Goal: Information Seeking & Learning: Learn about a topic

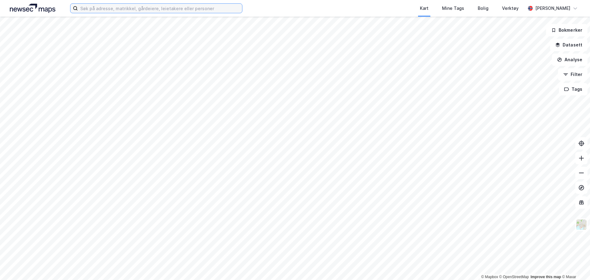
click at [181, 9] on input at bounding box center [160, 8] width 164 height 9
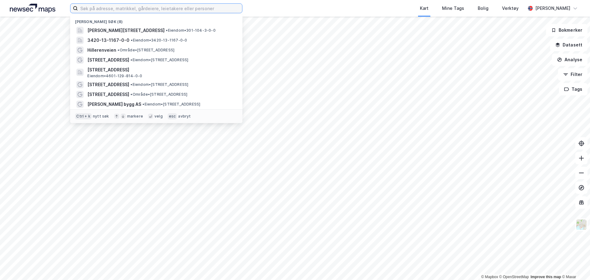
click at [108, 9] on input at bounding box center [160, 8] width 164 height 9
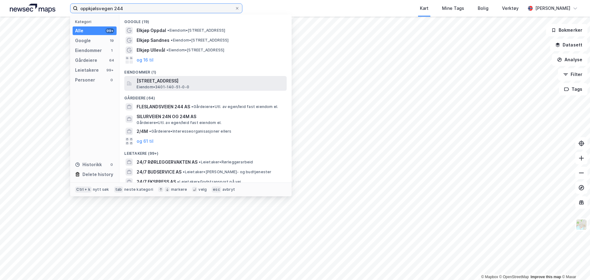
type input "oppkjølsvegen 244"
click at [186, 85] on span "Eiendom • 3401-140-51-0-0" at bounding box center [163, 87] width 53 height 5
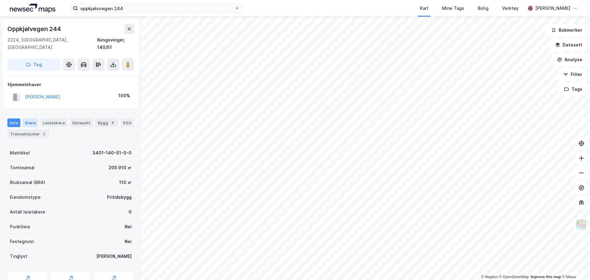
click at [25, 118] on div "Eiere" at bounding box center [30, 122] width 15 height 9
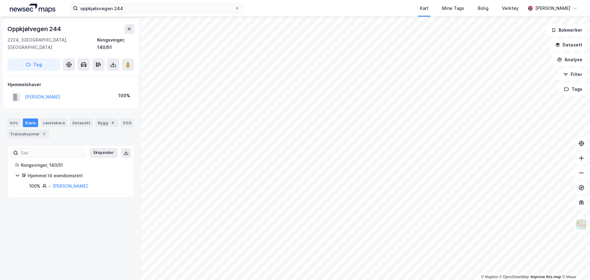
click at [17, 173] on icon at bounding box center [17, 175] width 5 height 5
click at [18, 174] on icon at bounding box center [18, 176] width 2 height 4
click at [68, 183] on div "[PERSON_NAME]" at bounding box center [70, 186] width 35 height 7
click at [70, 183] on link "[PERSON_NAME]" at bounding box center [70, 185] width 35 height 5
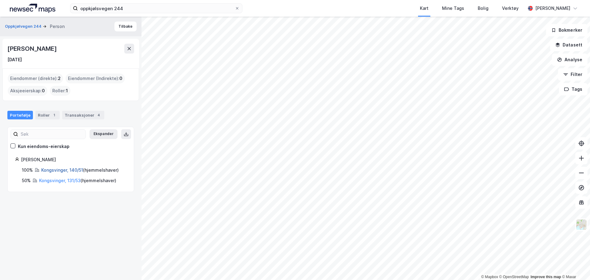
click at [64, 170] on link "Kongsvinger, 140/51" at bounding box center [62, 169] width 42 height 5
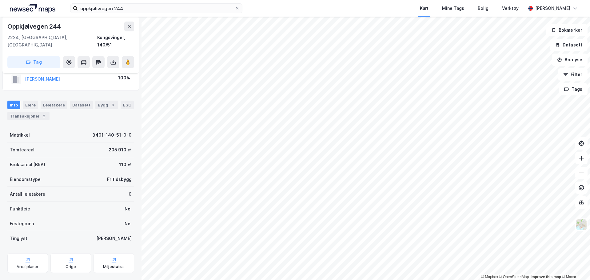
scroll to position [23, 0]
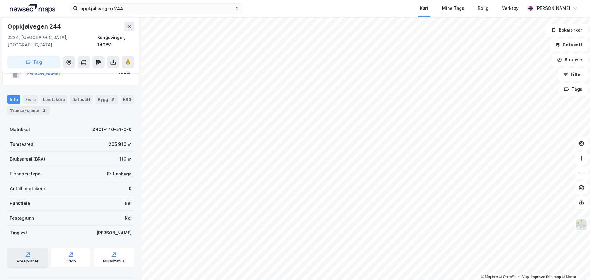
click at [32, 259] on div "Arealplaner" at bounding box center [28, 261] width 22 height 5
click at [125, 59] on icon at bounding box center [128, 62] width 6 height 6
drag, startPoint x: 67, startPoint y: 28, endPoint x: 8, endPoint y: 28, distance: 59.4
click at [8, 28] on div "Oppkjølvegen 244" at bounding box center [70, 27] width 127 height 10
copy div "Oppkjølvegen 244"
